Goal: Task Accomplishment & Management: Manage account settings

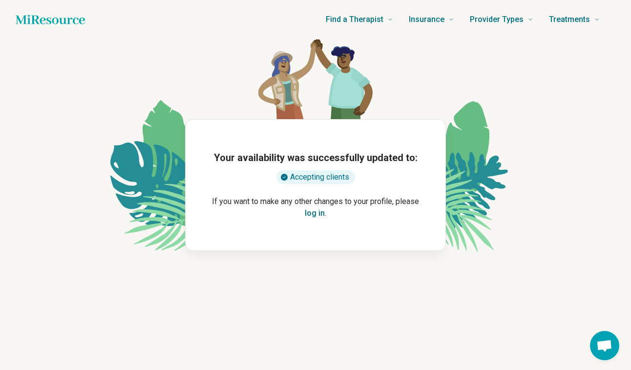
scroll to position [201, 0]
